Goal: Check status

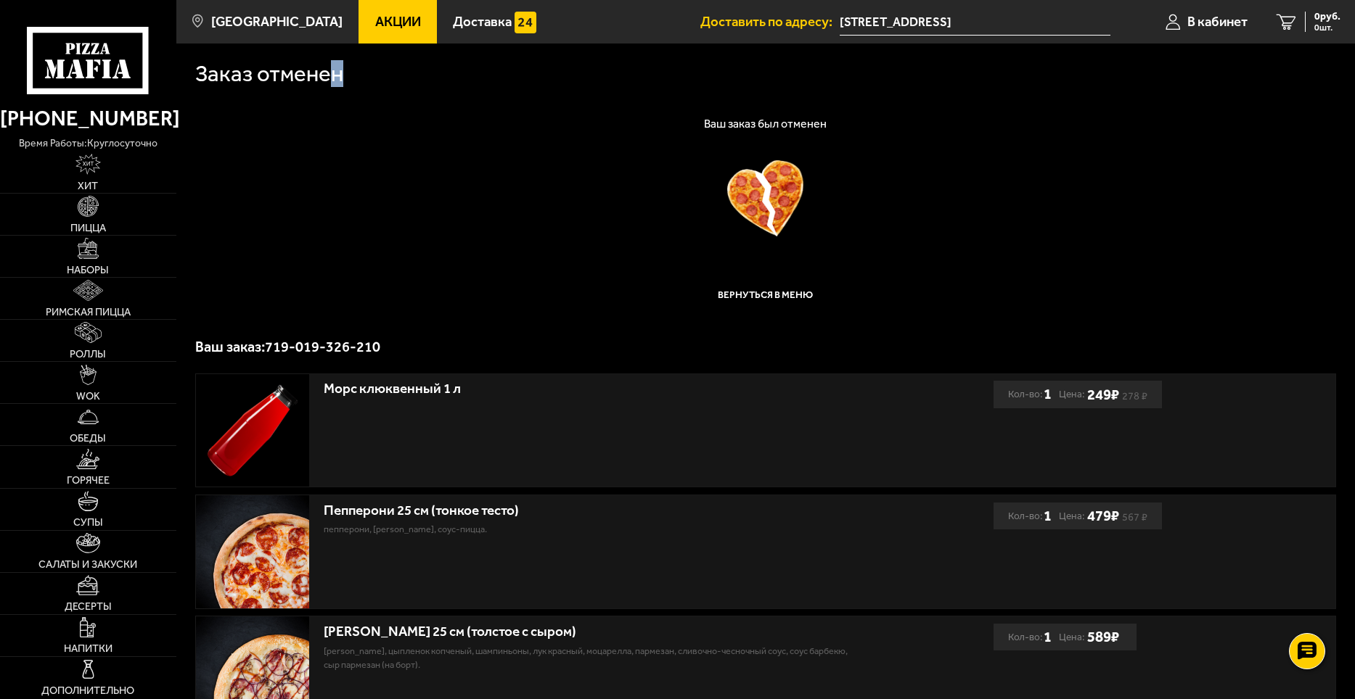
click at [352, 83] on div "Заказ отменен" at bounding box center [765, 73] width 1141 height 22
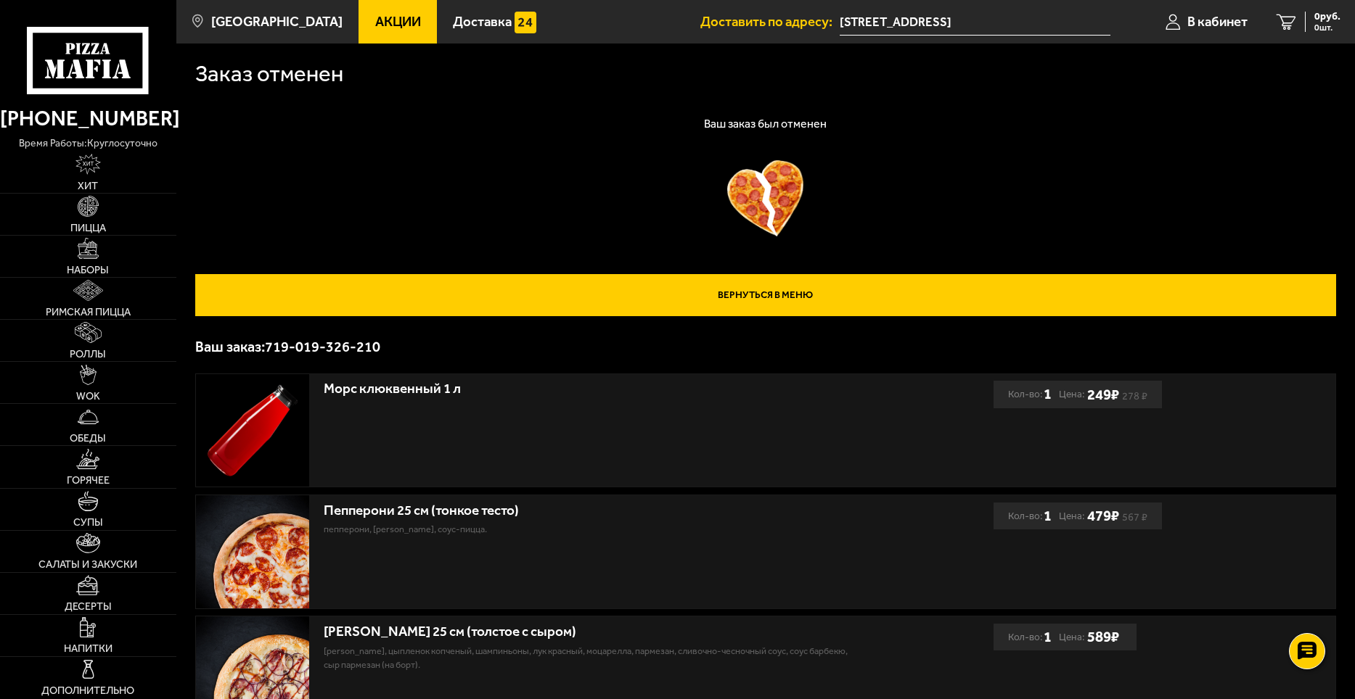
click at [810, 302] on link "Вернуться в меню" at bounding box center [765, 295] width 1141 height 42
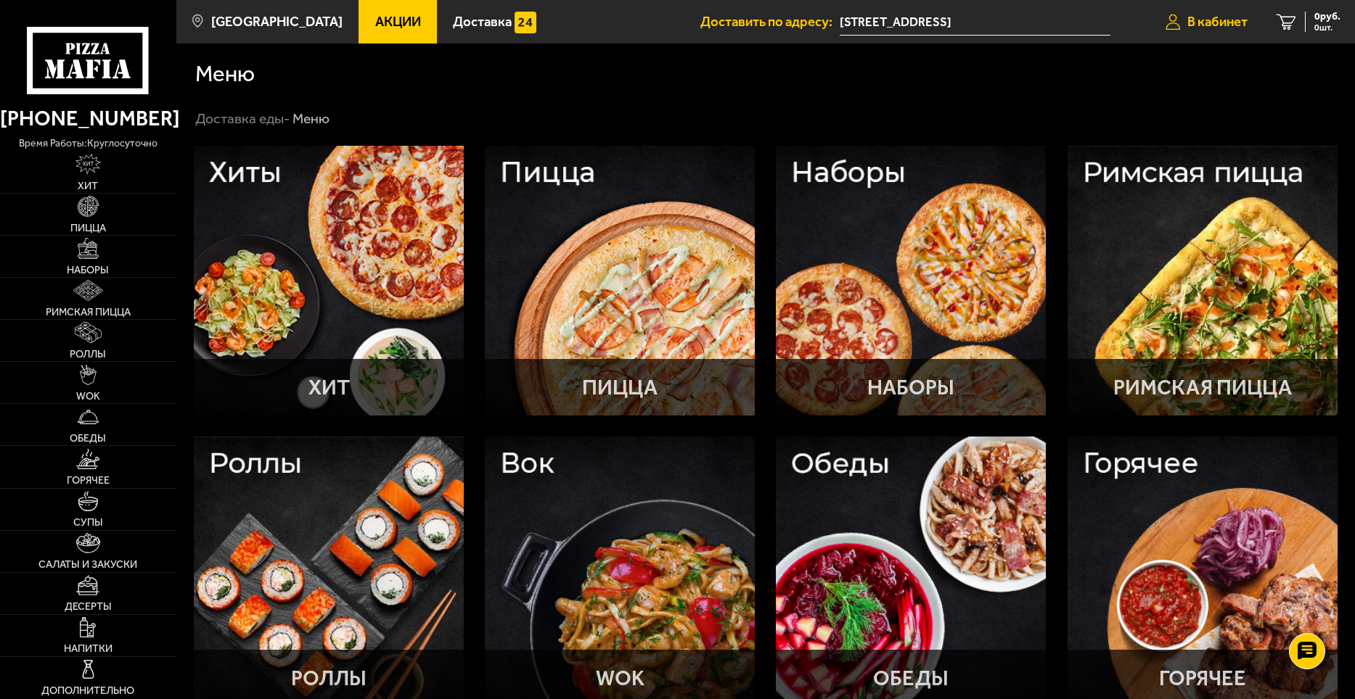
drag, startPoint x: 1202, startPoint y: 16, endPoint x: 1238, endPoint y: 15, distance: 36.3
click at [1202, 16] on span "В кабинет" at bounding box center [1217, 22] width 60 height 14
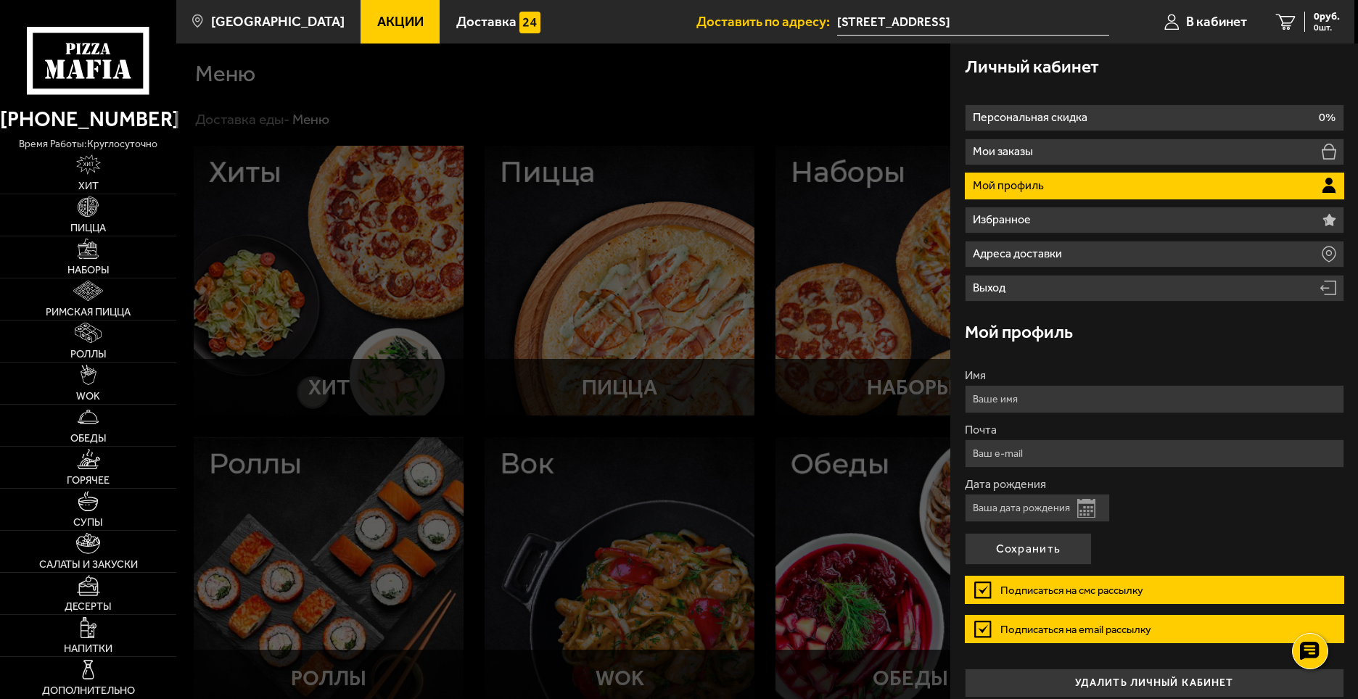
click at [827, 98] on div at bounding box center [855, 393] width 1358 height 699
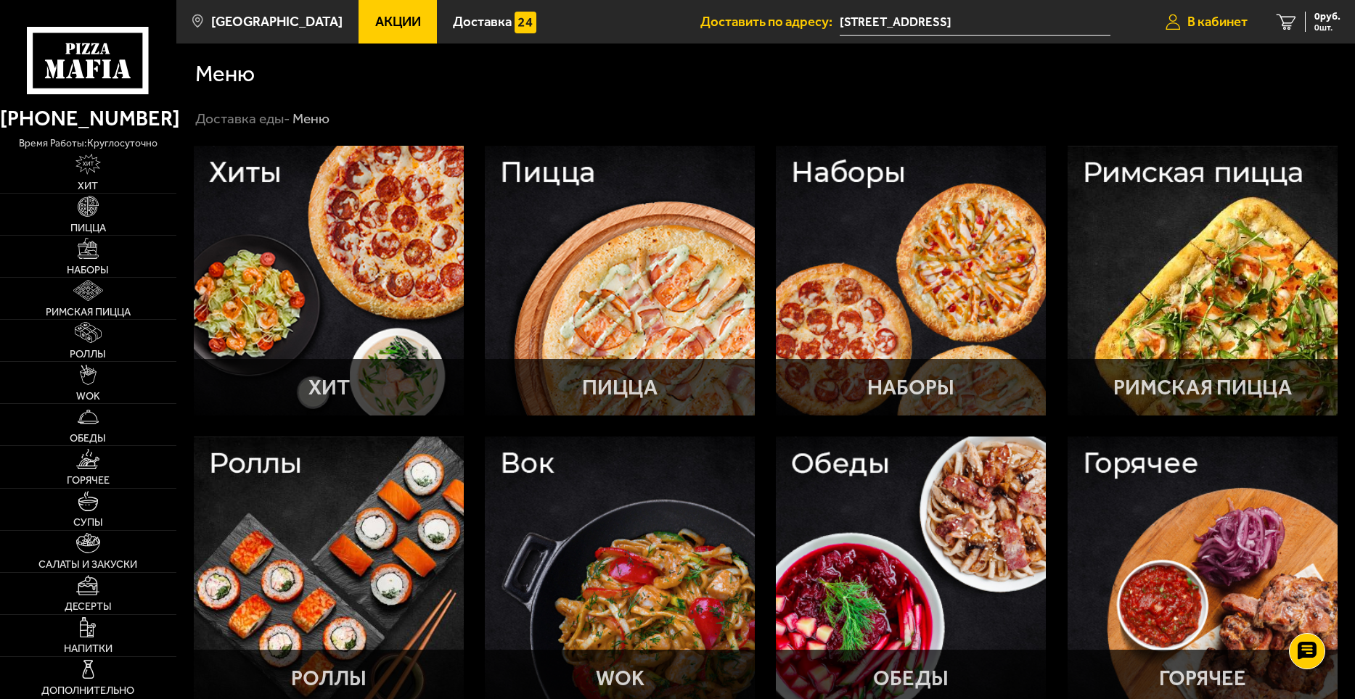
click at [1208, 18] on span "В кабинет" at bounding box center [1217, 22] width 60 height 14
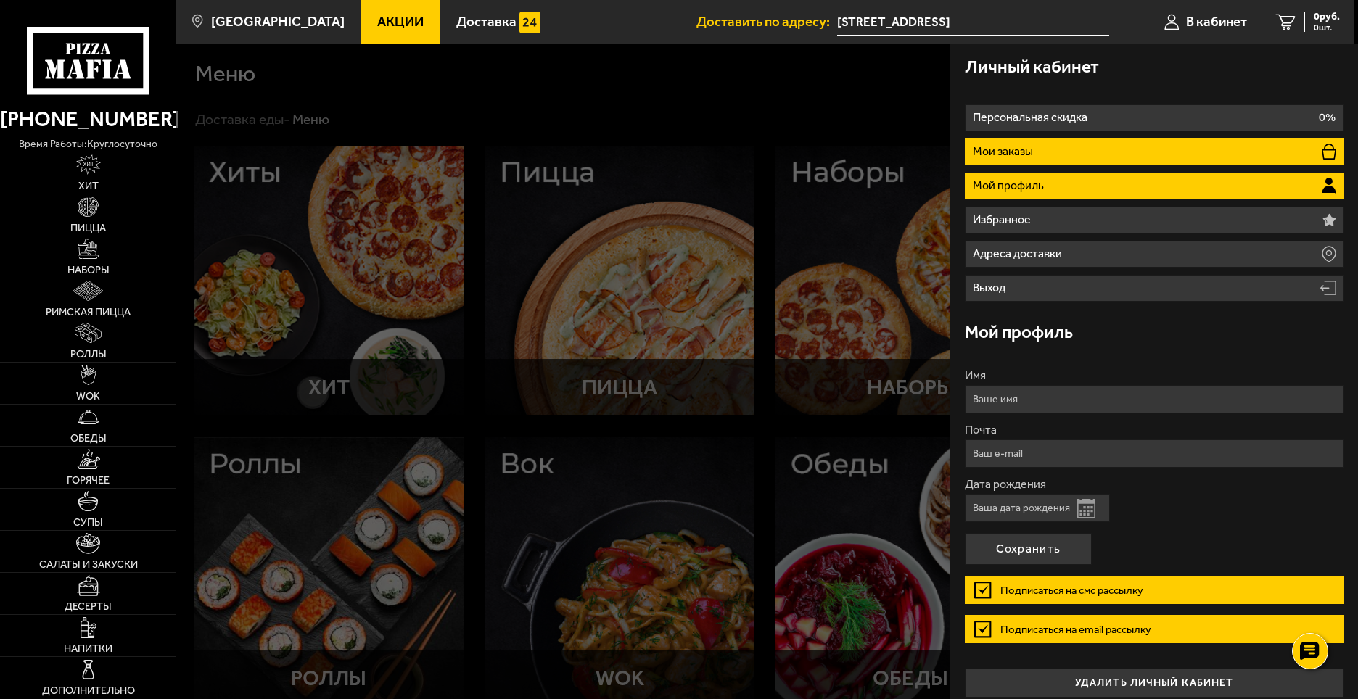
click at [1199, 154] on li "Мои заказы" at bounding box center [1154, 152] width 379 height 27
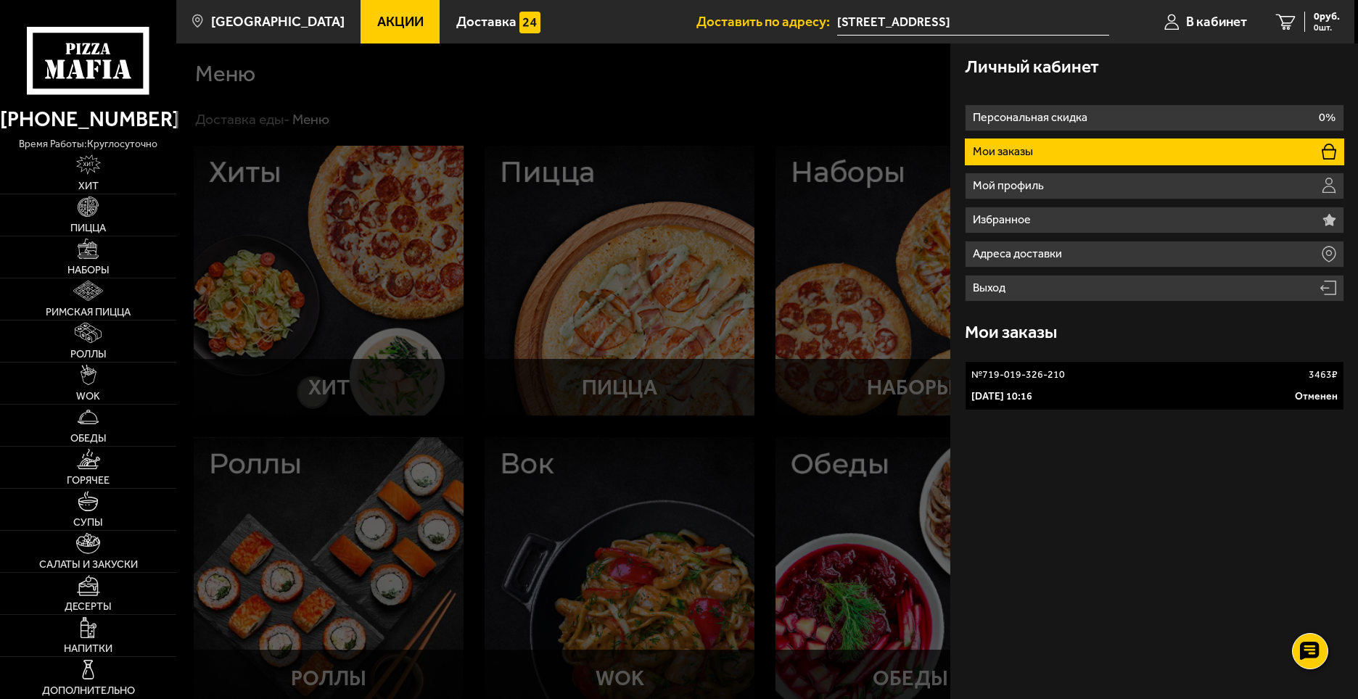
click at [1156, 400] on div "[DATE] 10:16 Отменен" at bounding box center [1155, 397] width 366 height 15
